Goal: Task Accomplishment & Management: Complete application form

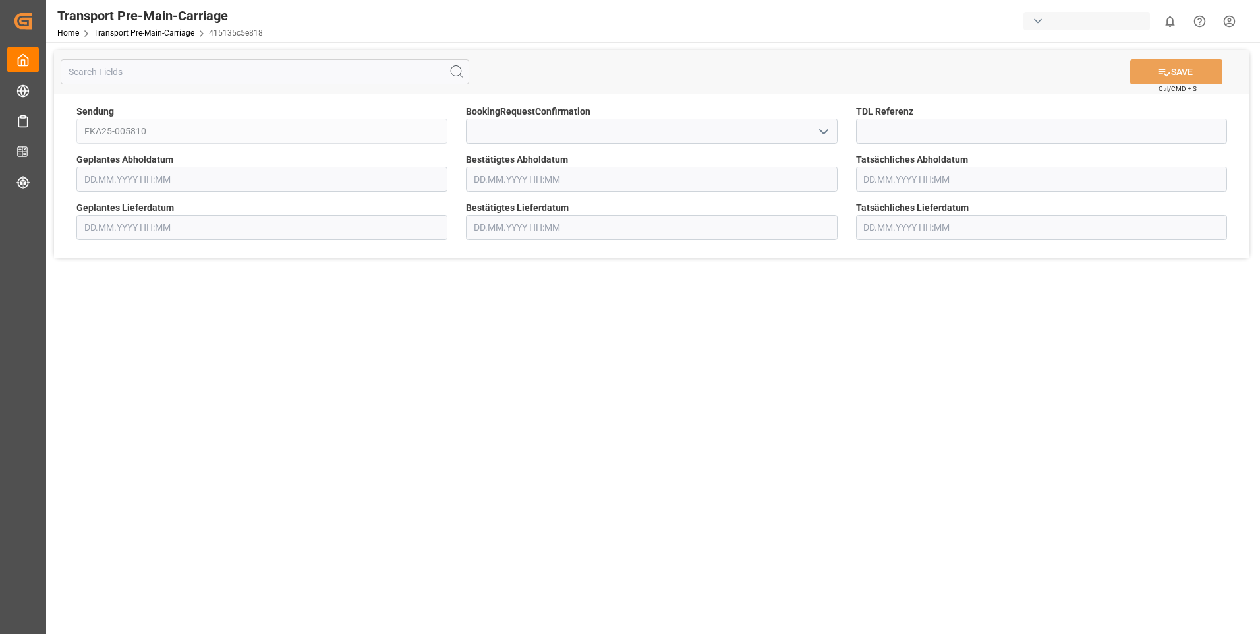
type input "[DATE] 00:00"
click at [829, 126] on icon "open menu" at bounding box center [824, 132] width 16 height 16
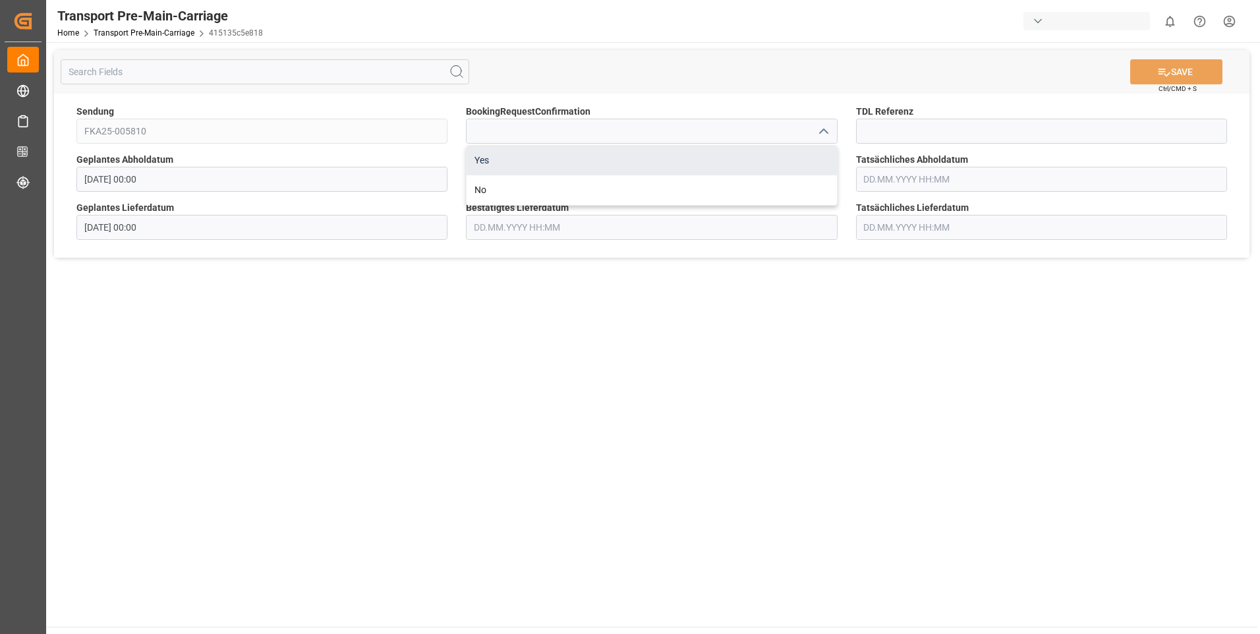
click at [798, 150] on div "Yes" at bounding box center [651, 161] width 370 height 30
type input "Yes"
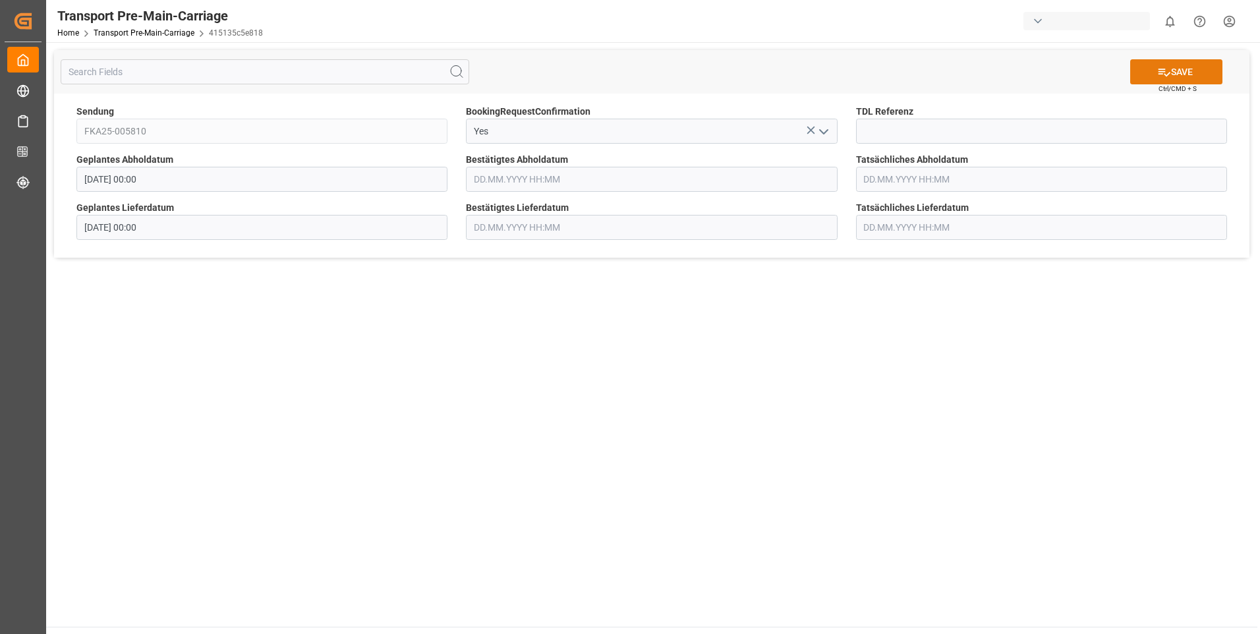
click at [1198, 69] on button "SAVE" at bounding box center [1176, 71] width 92 height 25
click at [821, 130] on icon "open menu" at bounding box center [824, 132] width 16 height 16
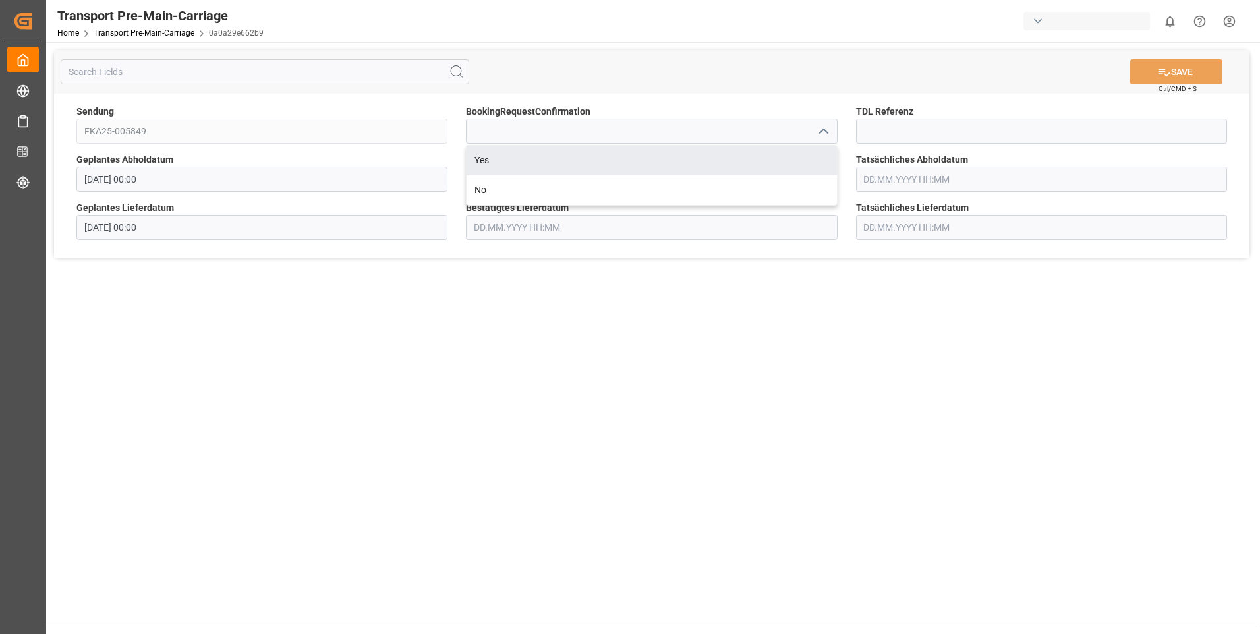
click at [806, 152] on div "Yes" at bounding box center [651, 161] width 370 height 30
type input "Yes"
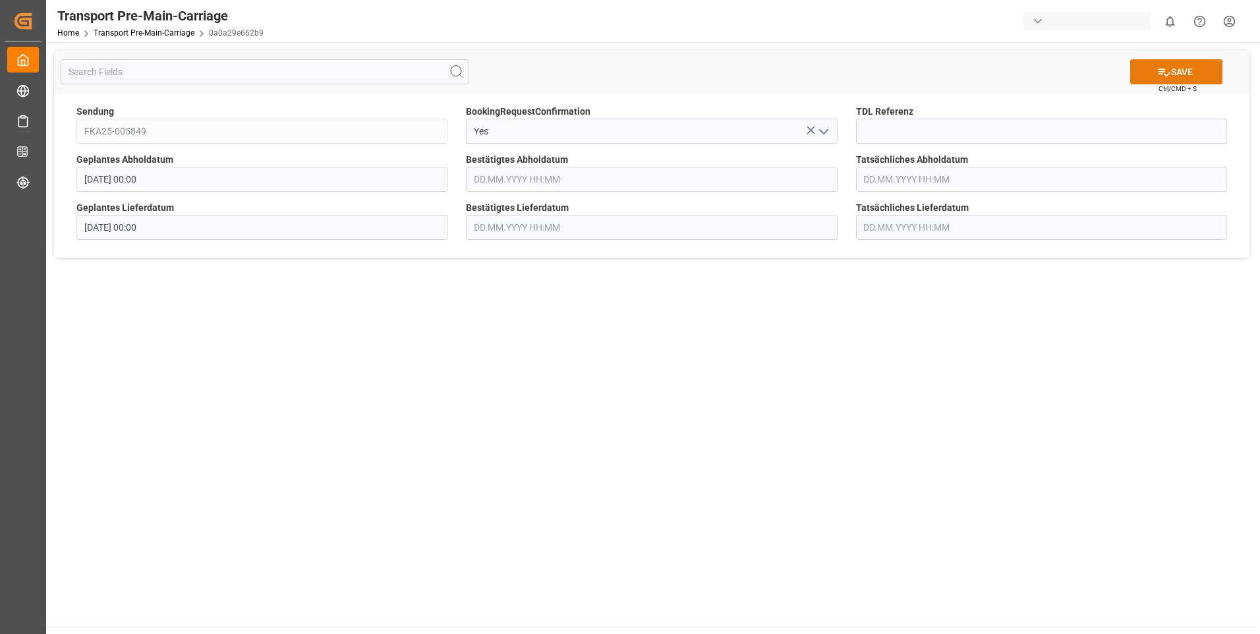
click at [1164, 78] on icon at bounding box center [1164, 72] width 14 height 14
